Goal: Check status: Check status

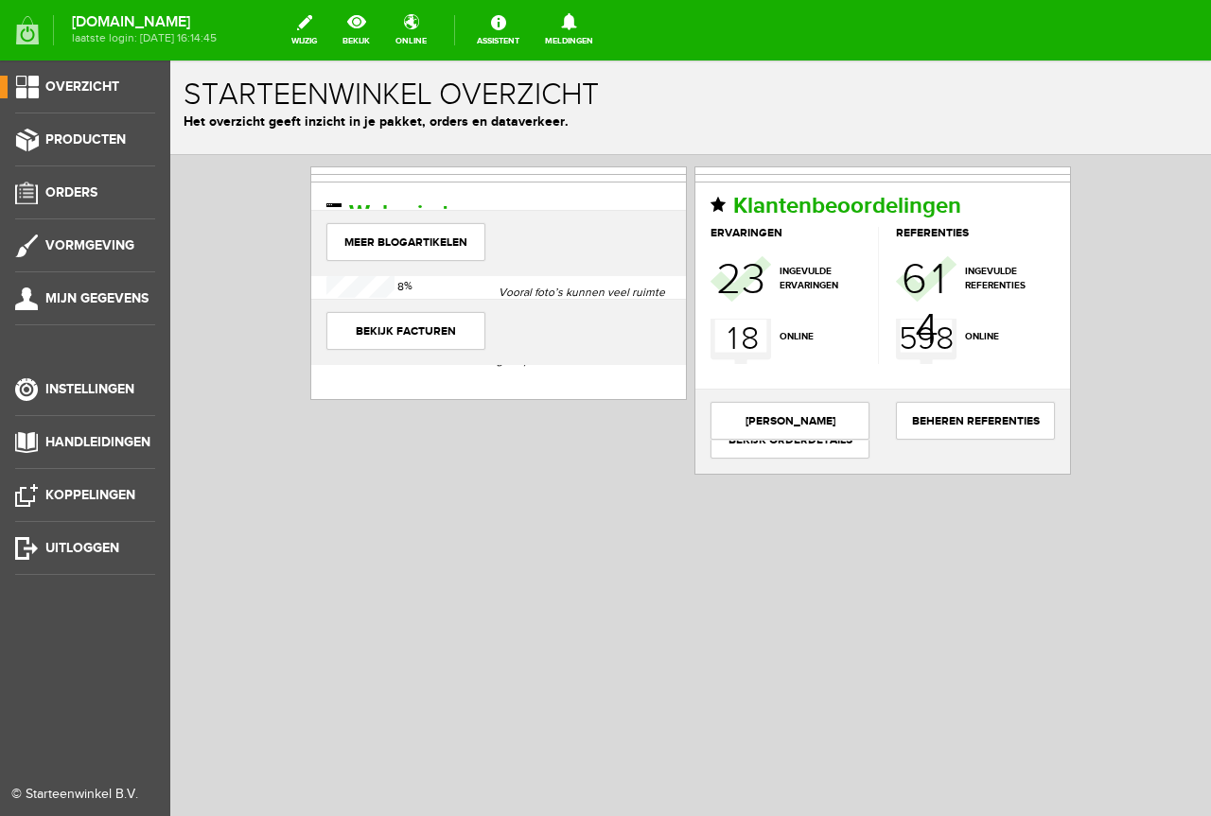
click at [46, 167] on ul "Overzicht Producten Orders Vormgeving Mijn gegevens Instellingen Handleidingen …" at bounding box center [85, 469] width 170 height 816
click at [76, 150] on link "Producten" at bounding box center [77, 140] width 155 height 23
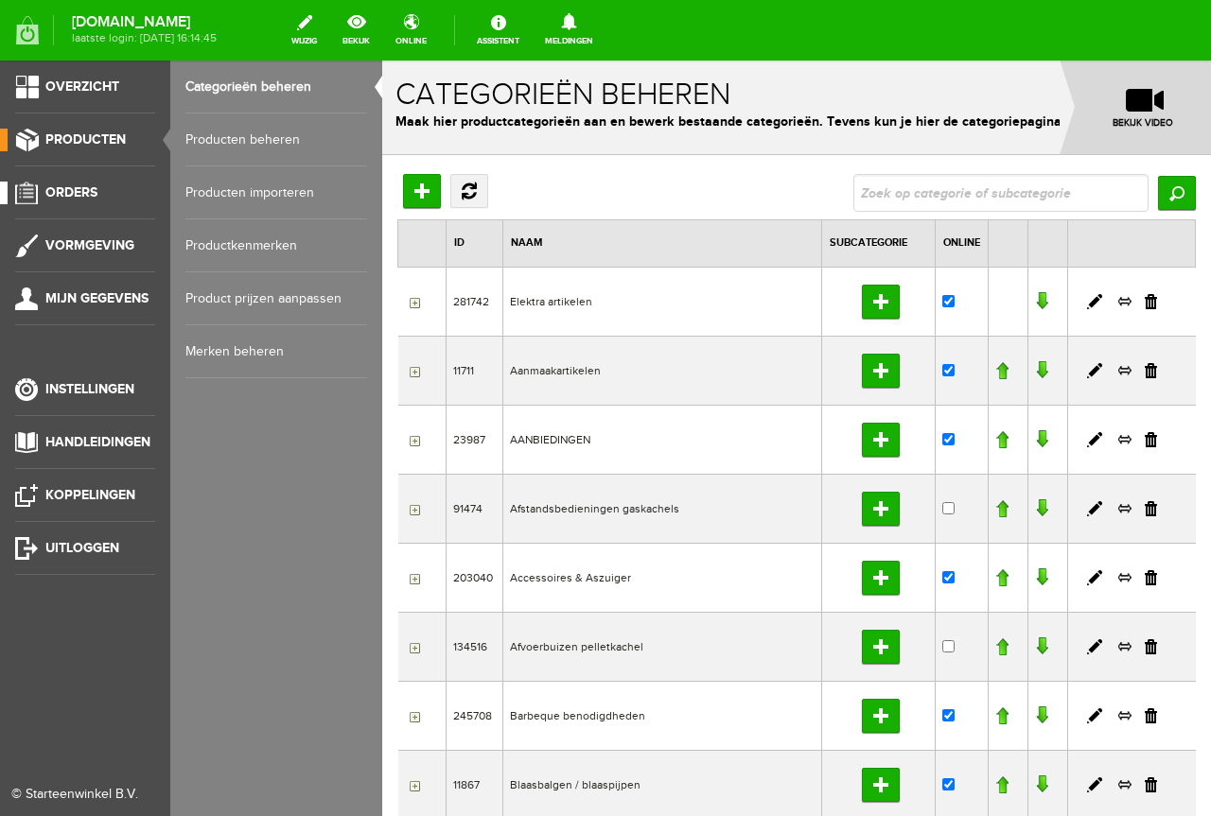
click at [52, 201] on link "Orders" at bounding box center [77, 193] width 155 height 23
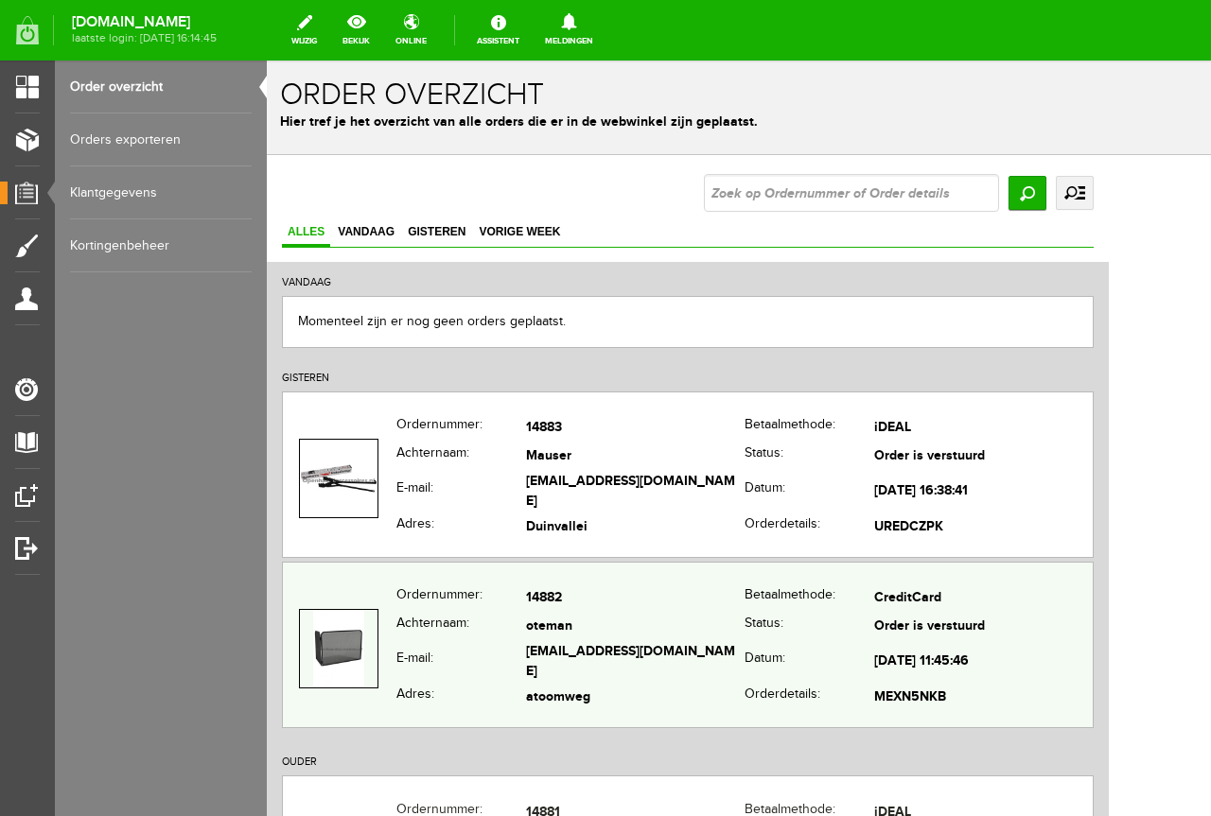
click at [584, 666] on td "[EMAIL_ADDRESS][DOMAIN_NAME]" at bounding box center [635, 663] width 218 height 44
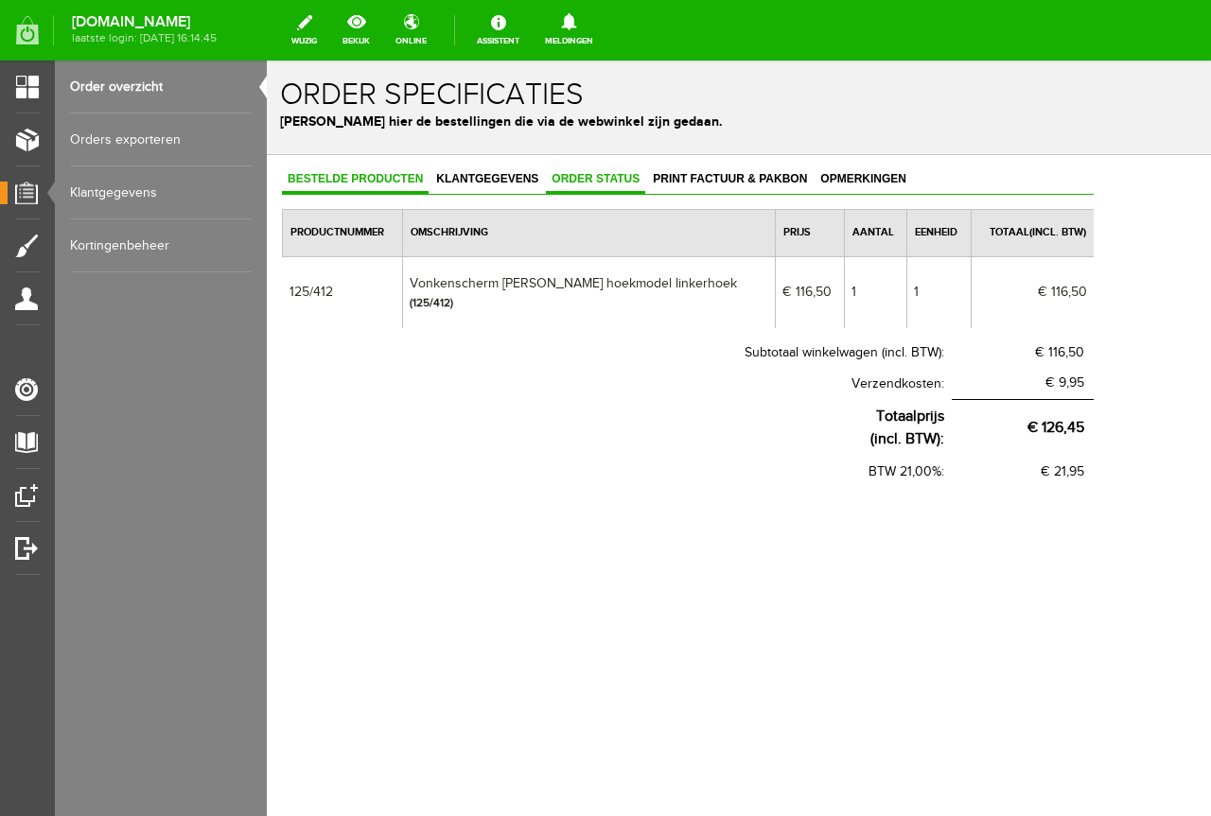
click at [619, 178] on span "Order status" at bounding box center [595, 178] width 99 height 13
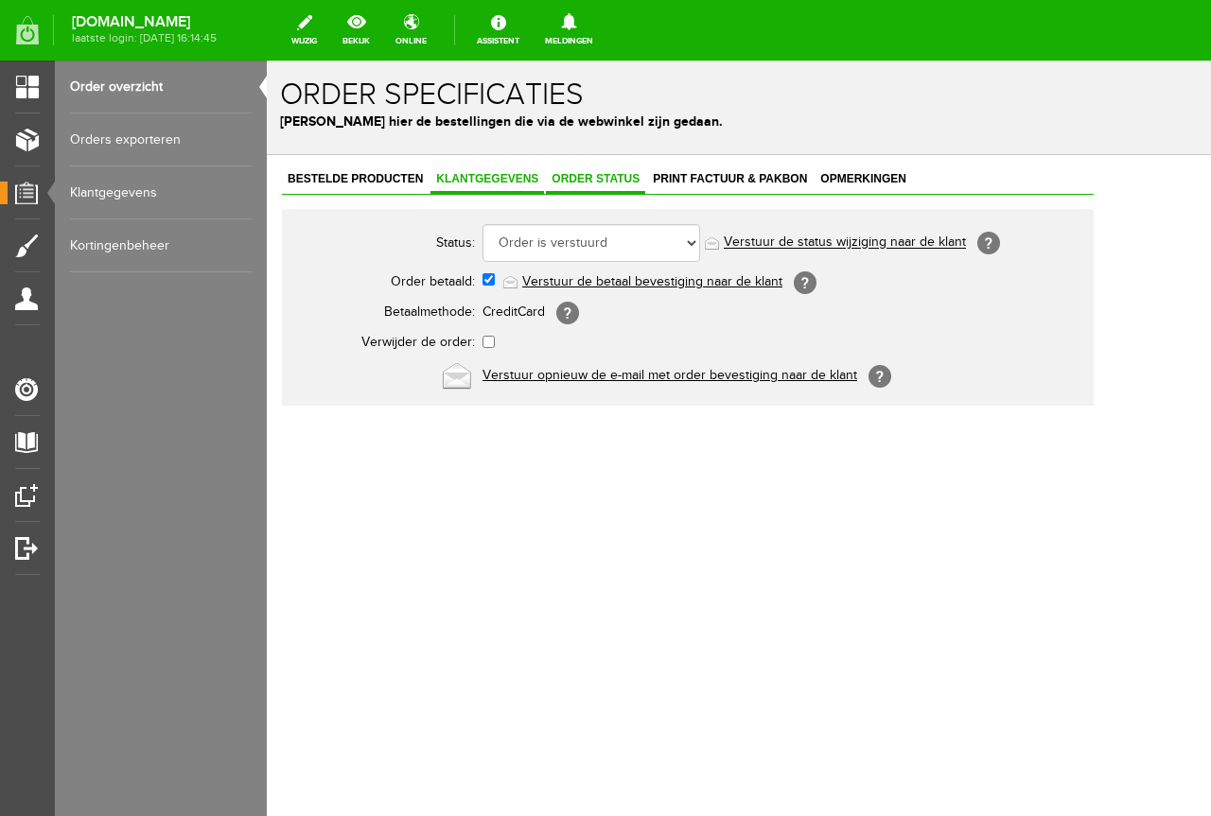
click at [504, 174] on span "Klantgegevens" at bounding box center [486, 178] width 113 height 13
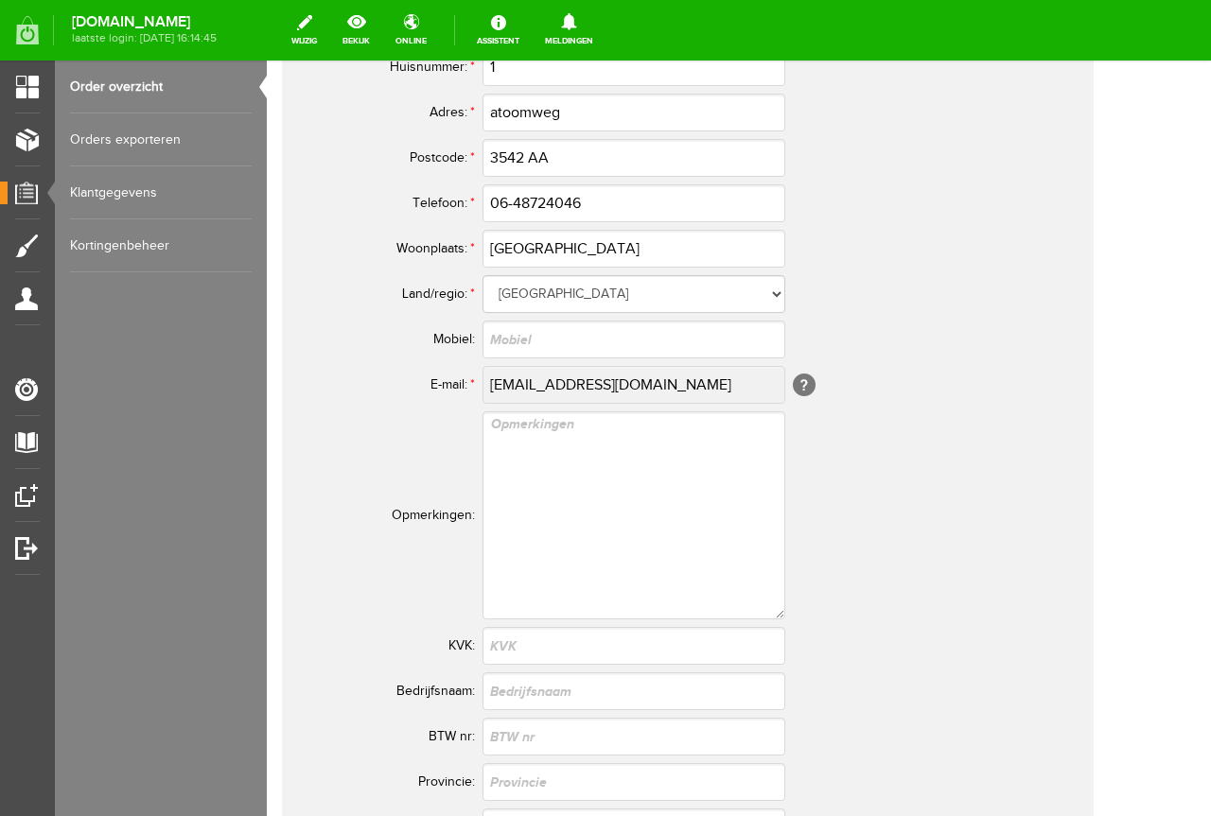
scroll to position [1040, 0]
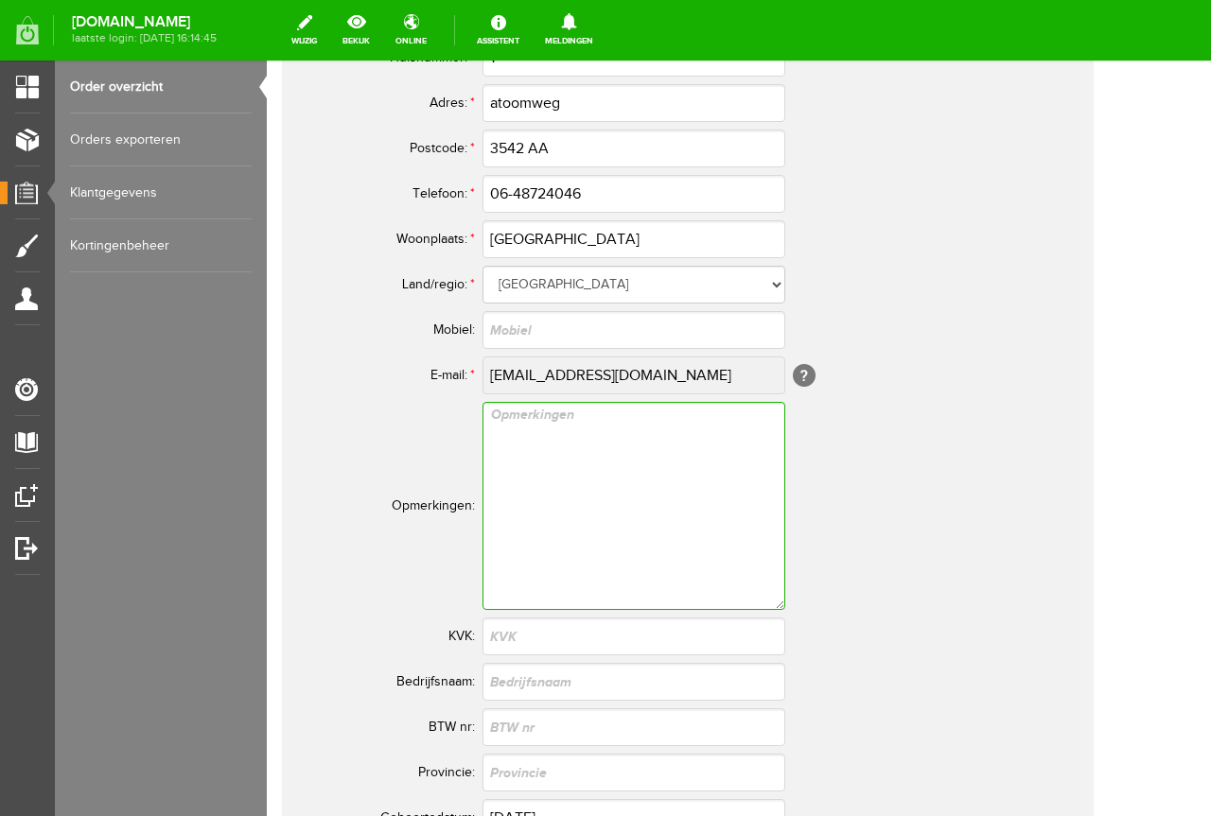
drag, startPoint x: 559, startPoint y: 442, endPoint x: 578, endPoint y: 401, distance: 44.9
click at [560, 443] on textarea at bounding box center [633, 506] width 303 height 208
click at [162, 94] on link "Order overzicht" at bounding box center [161, 87] width 182 height 53
